Goal: Information Seeking & Learning: Find specific fact

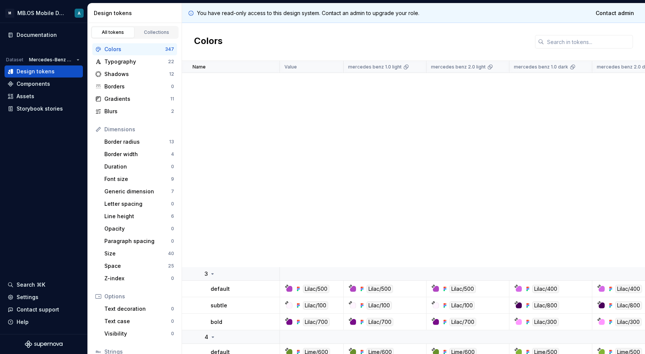
scroll to position [356, 0]
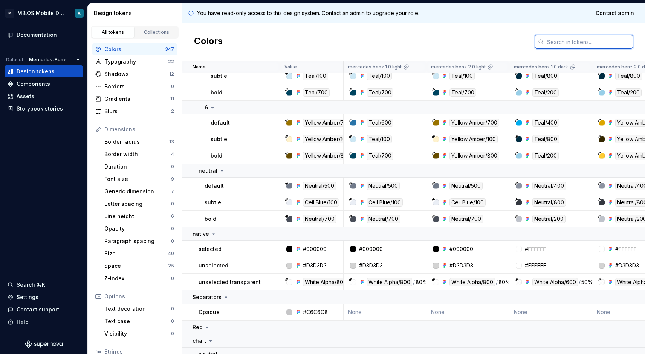
click at [553, 43] on input "text" at bounding box center [588, 42] width 89 height 14
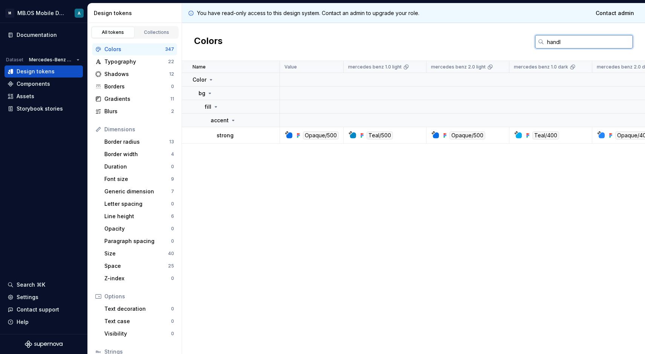
type input "handle"
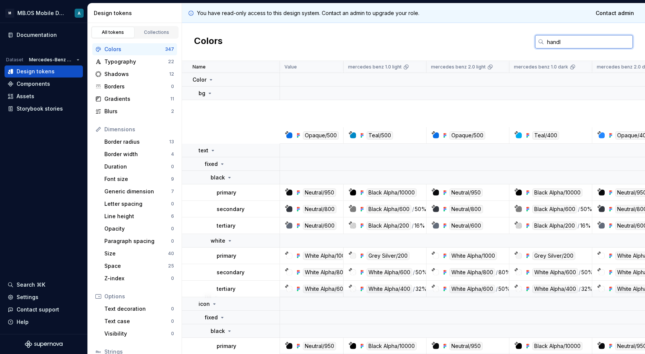
type input "handle"
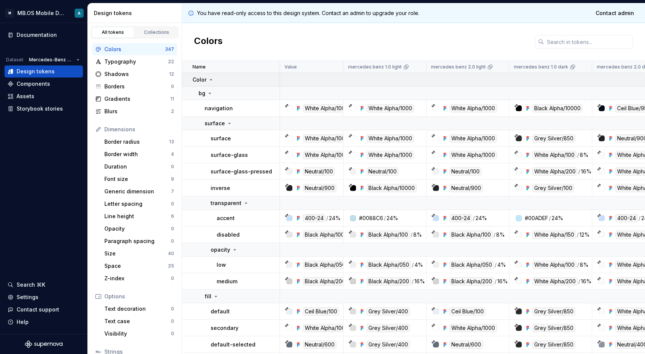
click at [203, 83] on p "Color" at bounding box center [199, 80] width 14 height 8
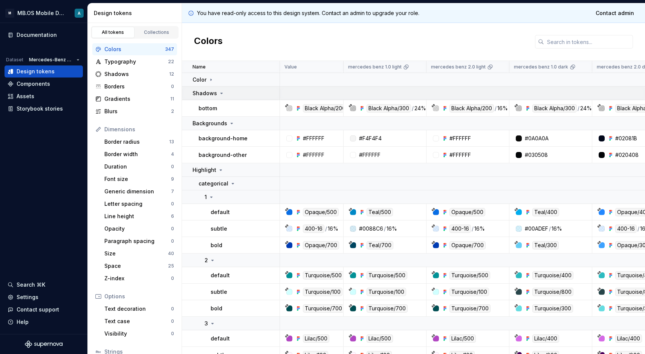
click at [212, 90] on p "Shadows" at bounding box center [204, 94] width 24 height 8
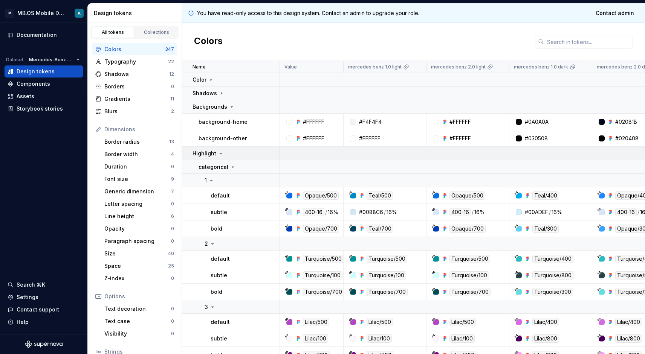
click at [211, 154] on p "Highlight" at bounding box center [204, 154] width 24 height 8
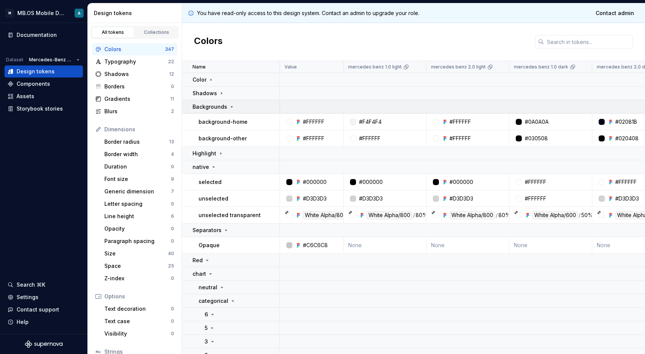
click at [215, 108] on p "Backgrounds" at bounding box center [209, 107] width 35 height 8
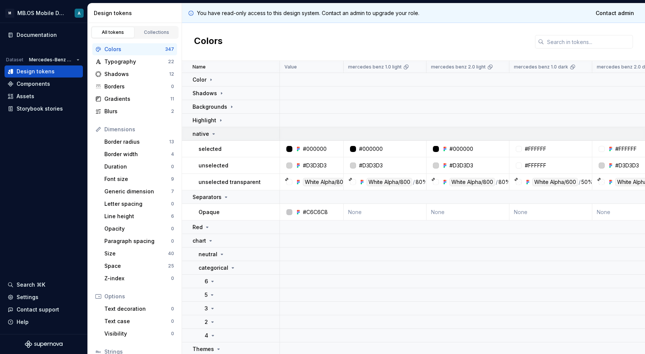
click at [201, 134] on p "native" at bounding box center [200, 134] width 17 height 8
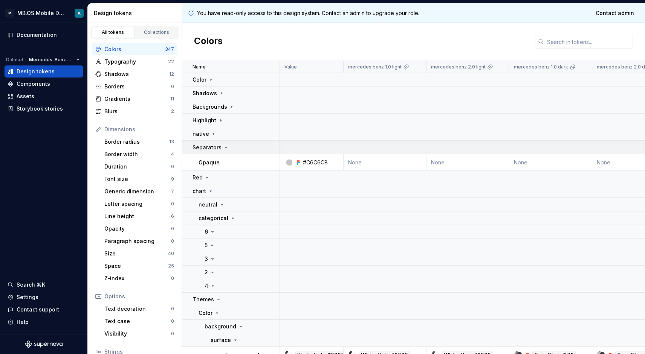
click at [215, 148] on p "Separators" at bounding box center [206, 148] width 29 height 8
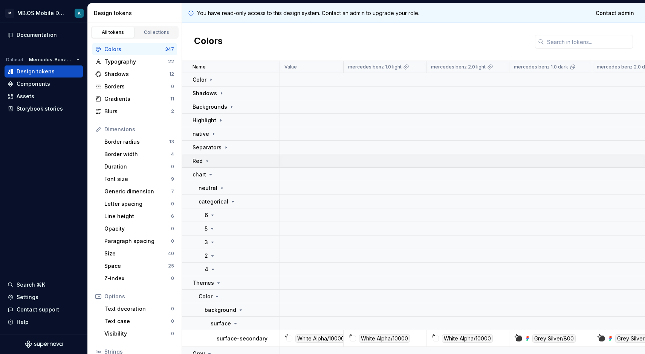
click at [207, 160] on icon at bounding box center [207, 161] width 6 height 6
click at [202, 161] on div "Red" at bounding box center [201, 161] width 18 height 8
click at [210, 171] on div "chart" at bounding box center [202, 175] width 21 height 8
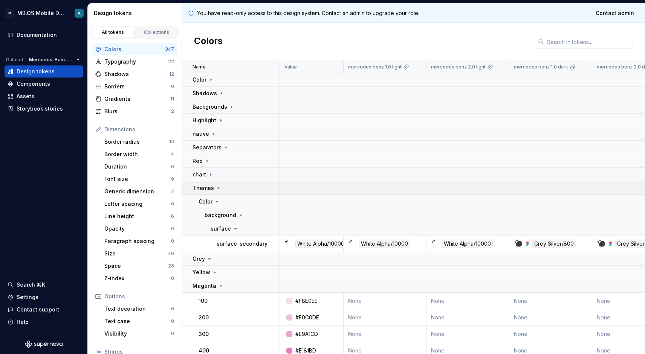
click at [213, 184] on div "Themes" at bounding box center [206, 188] width 29 height 8
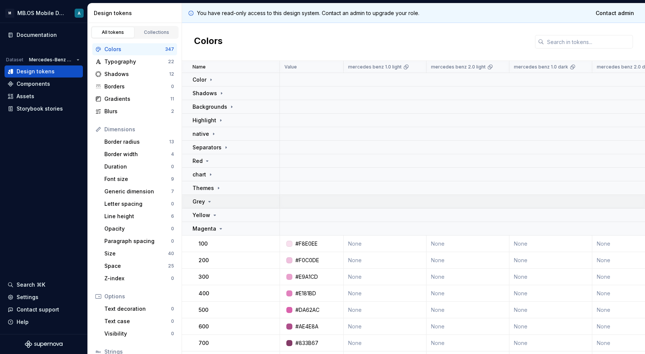
click at [209, 204] on icon at bounding box center [209, 202] width 6 height 6
click at [214, 216] on icon at bounding box center [215, 215] width 2 height 1
click at [213, 223] on td "Magenta" at bounding box center [231, 229] width 98 height 14
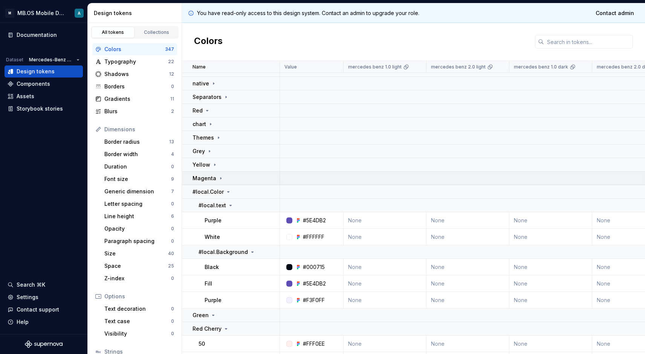
scroll to position [70, 0]
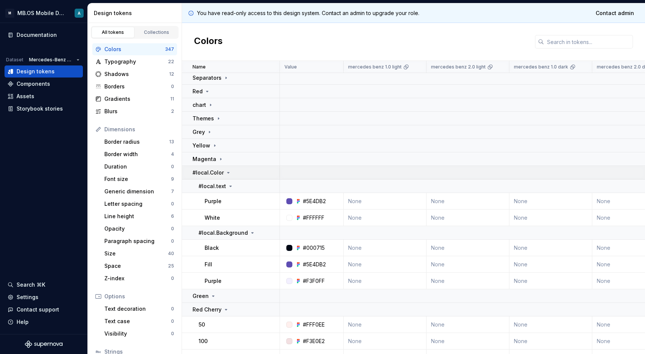
click at [213, 171] on p "#local.Color" at bounding box center [207, 173] width 31 height 8
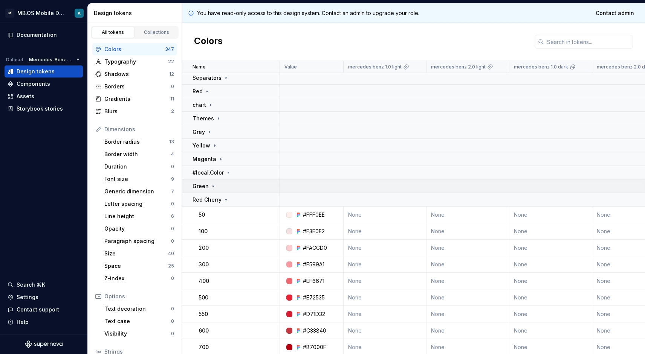
click at [208, 187] on div "Green" at bounding box center [204, 187] width 24 height 8
click at [213, 199] on p "Red Cherry" at bounding box center [206, 200] width 29 height 8
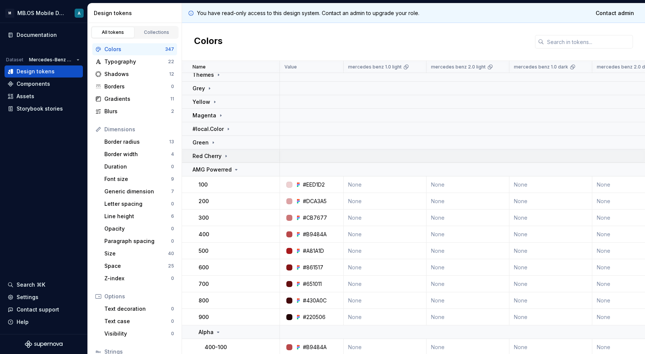
scroll to position [119, 0]
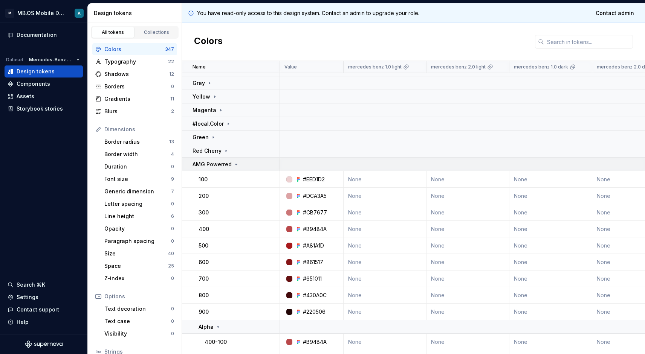
click at [218, 163] on p "AMG Powerred" at bounding box center [211, 165] width 39 height 8
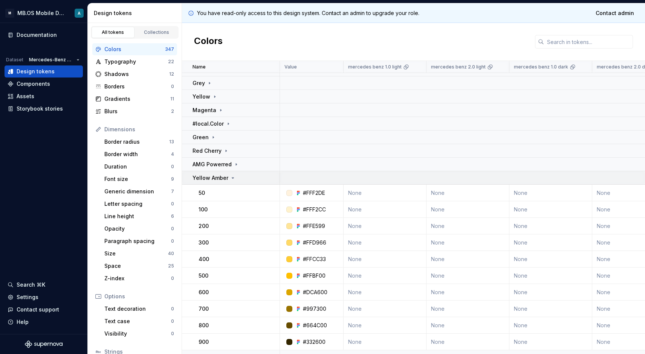
click at [215, 177] on p "Yellow Amber" at bounding box center [210, 178] width 36 height 8
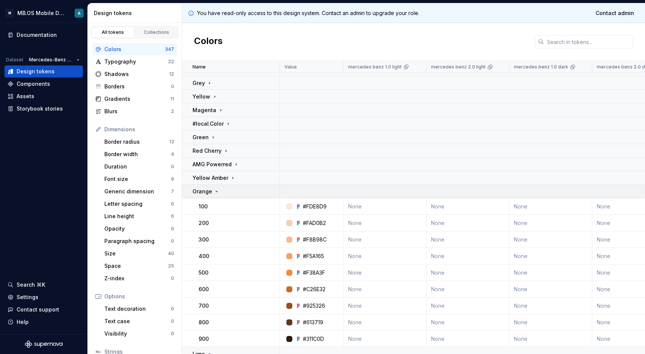
click at [211, 186] on td "Orange" at bounding box center [231, 192] width 98 height 14
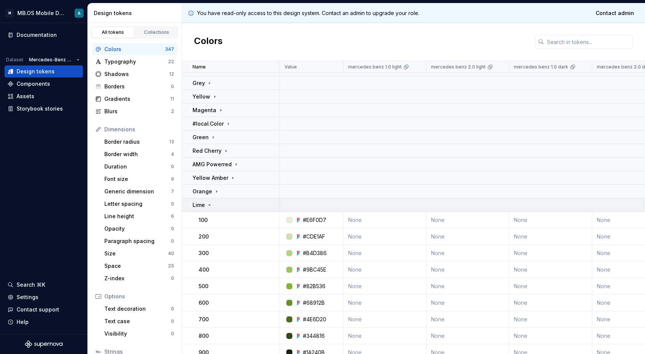
click at [211, 204] on icon at bounding box center [209, 205] width 6 height 6
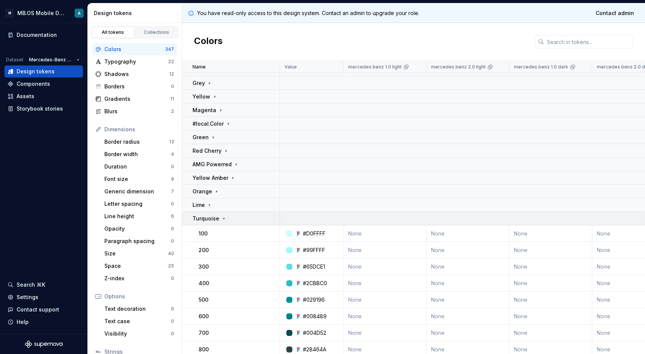
click at [210, 217] on p "Turquoise" at bounding box center [205, 219] width 27 height 8
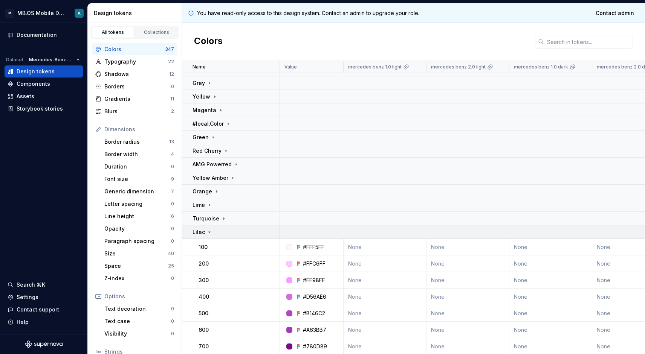
click at [211, 235] on icon at bounding box center [209, 232] width 6 height 6
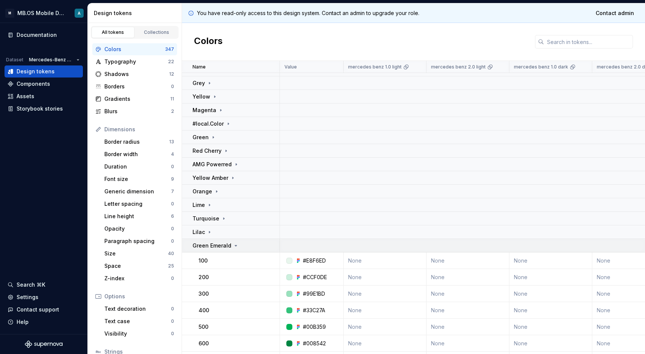
click at [210, 245] on p "Green Emerald" at bounding box center [211, 246] width 39 height 8
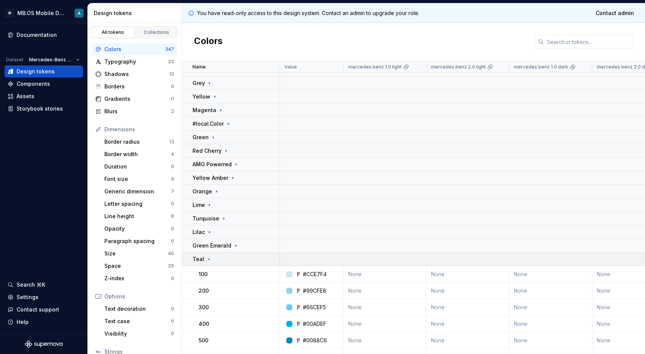
click at [210, 254] on td "Teal" at bounding box center [231, 260] width 98 height 14
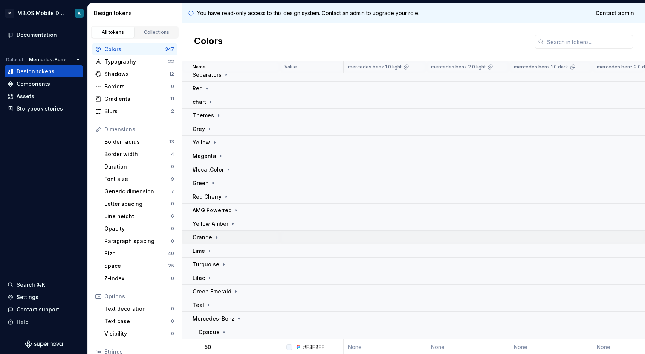
scroll to position [71, 0]
click at [212, 192] on td "Red Cherry" at bounding box center [231, 199] width 98 height 14
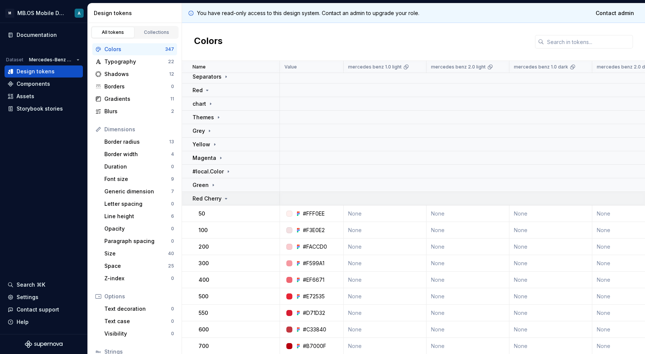
click at [212, 192] on td "Red Cherry" at bounding box center [231, 199] width 98 height 14
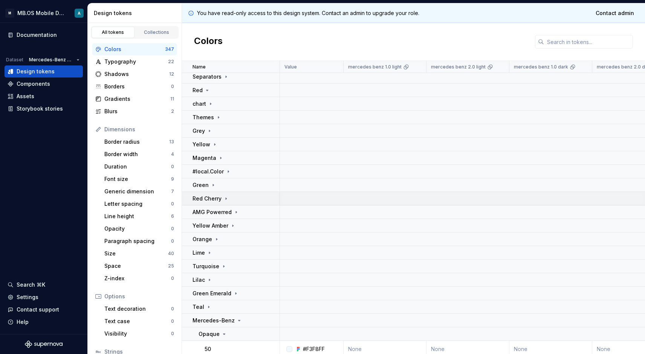
click at [212, 192] on td "Red Cherry" at bounding box center [231, 199] width 98 height 14
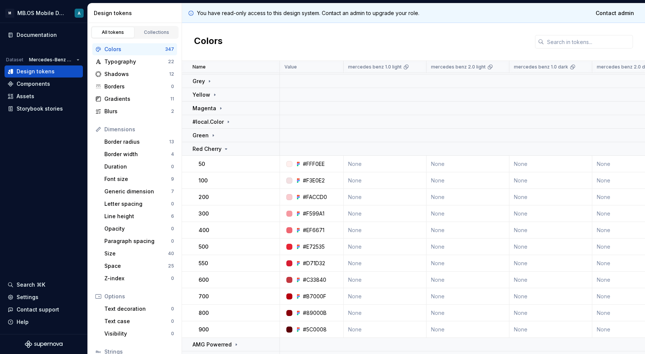
scroll to position [125, 0]
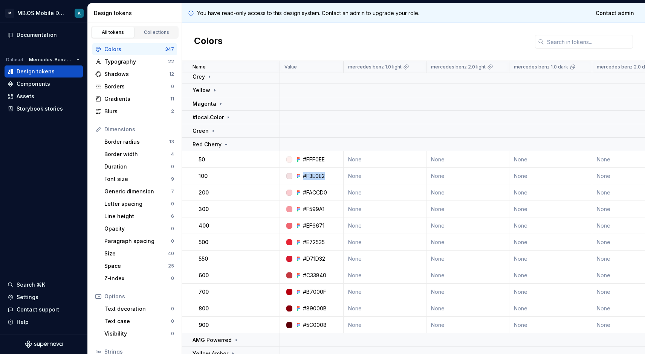
drag, startPoint x: 303, startPoint y: 175, endPoint x: 328, endPoint y: 175, distance: 24.8
click at [328, 175] on div "#F3E0E2" at bounding box center [314, 176] width 58 height 8
copy div "#F3E0E2"
click at [303, 192] on div "#FACCD0" at bounding box center [315, 193] width 24 height 8
drag, startPoint x: 303, startPoint y: 192, endPoint x: 329, endPoint y: 192, distance: 25.6
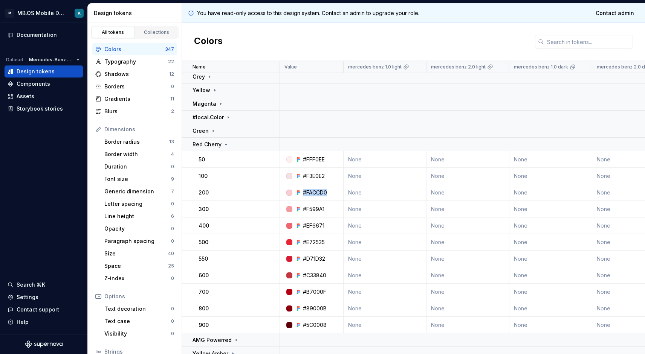
click at [329, 192] on div "#FACCD0" at bounding box center [314, 193] width 58 height 8
copy div "#FACCD0"
drag, startPoint x: 302, startPoint y: 242, endPoint x: 335, endPoint y: 243, distance: 32.4
click at [335, 243] on div "#E72535" at bounding box center [314, 243] width 58 height 8
copy div "#E72535"
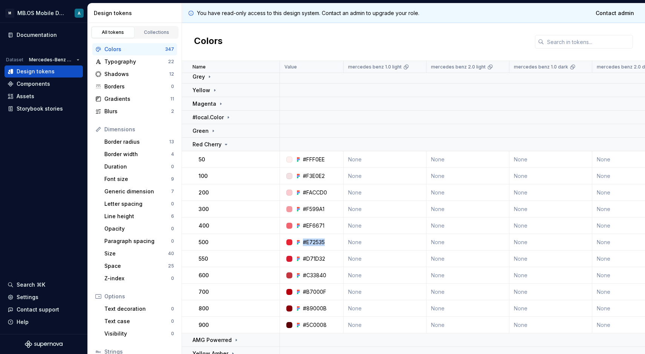
copy div "#E72535"
click at [219, 147] on p "Red Cherry" at bounding box center [206, 145] width 29 height 8
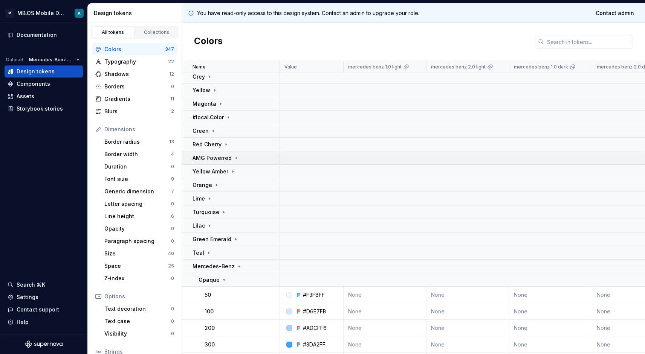
click at [227, 157] on p "AMG Powerred" at bounding box center [211, 158] width 39 height 8
